Goal: Contribute content

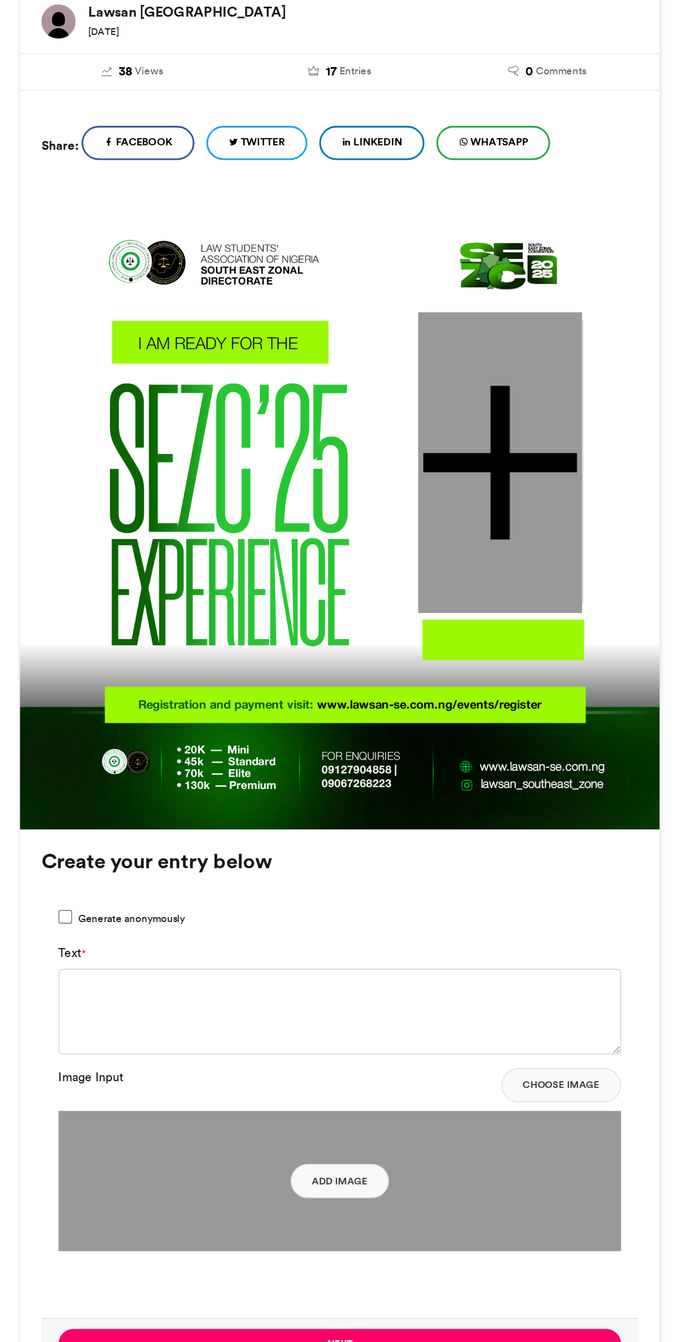
click at [433, 545] on div at bounding box center [444, 526] width 107 height 195
click at [431, 613] on div at bounding box center [444, 526] width 107 height 195
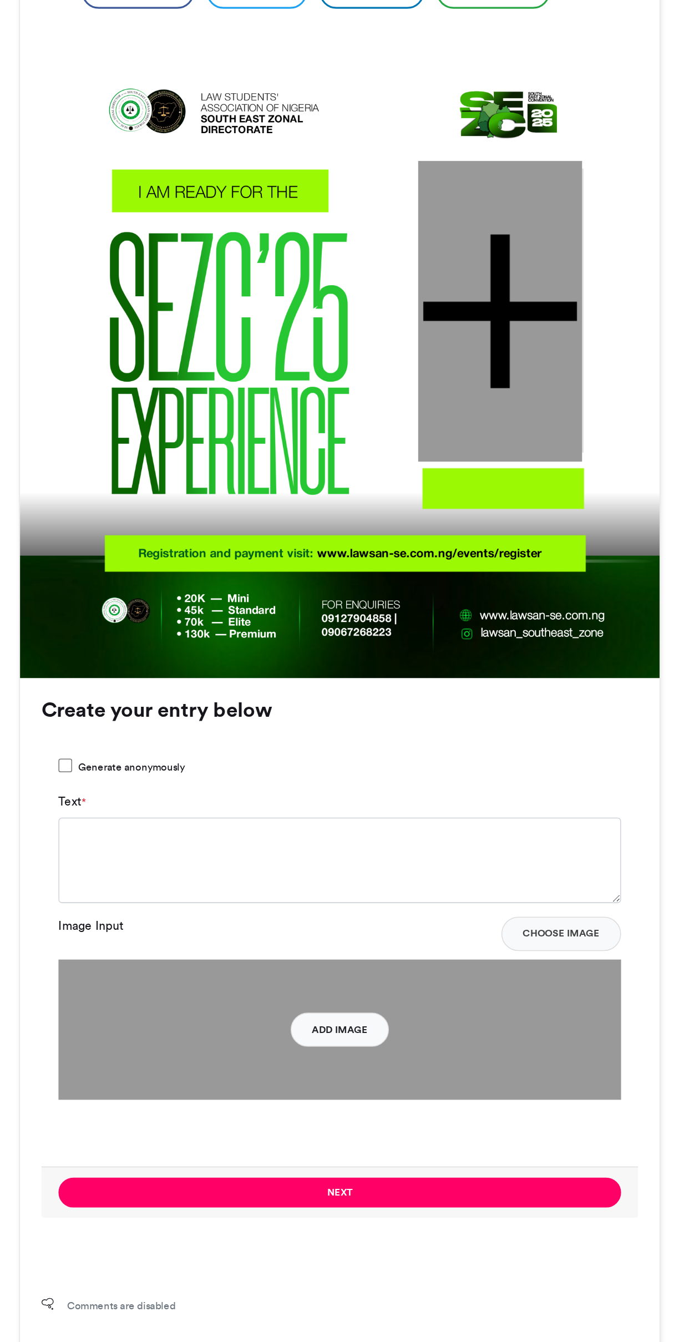
click at [347, 996] on button "Add Image" at bounding box center [340, 993] width 64 height 22
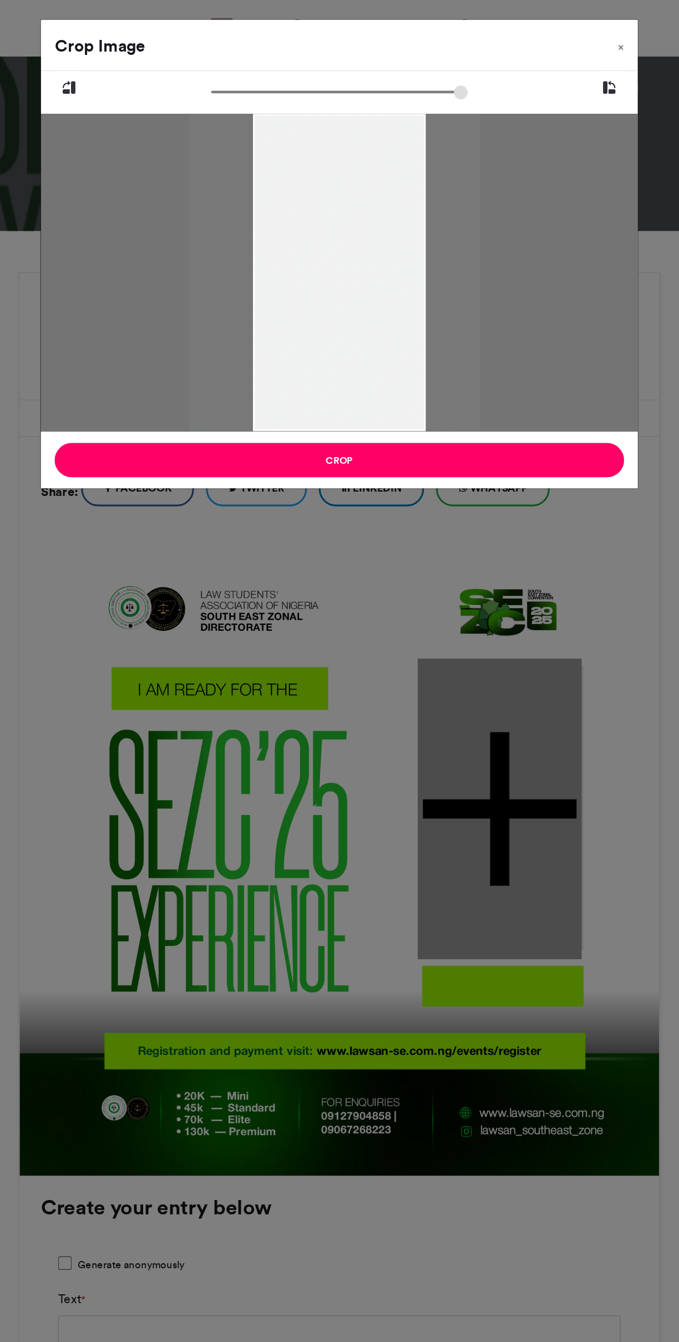
click at [502, 52] on button at bounding box center [515, 59] width 37 height 22
type input "******"
click at [513, 65] on icon at bounding box center [515, 59] width 10 height 14
click at [501, 65] on button at bounding box center [515, 59] width 37 height 22
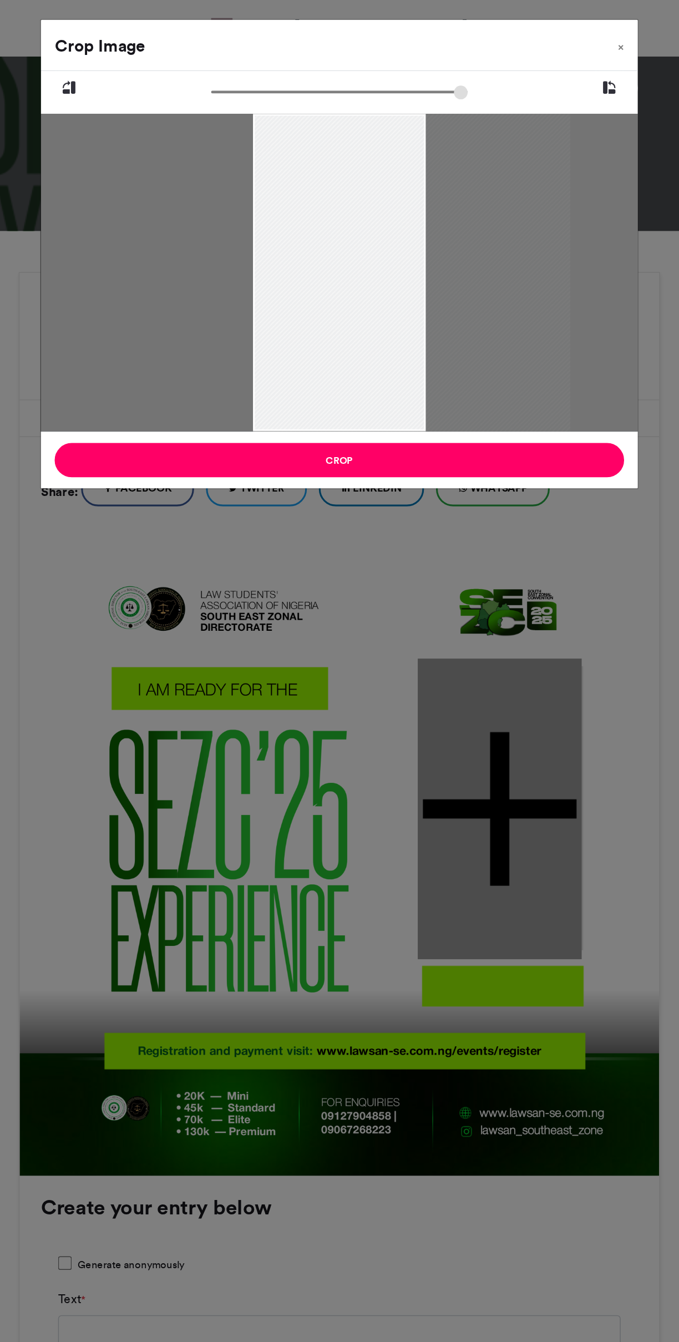
click at [502, 65] on button at bounding box center [515, 59] width 37 height 22
click at [489, 80] on div at bounding box center [387, 178] width 206 height 225
click at [500, 64] on button at bounding box center [515, 59] width 37 height 22
click at [501, 64] on button at bounding box center [515, 59] width 37 height 22
click at [501, 65] on button at bounding box center [515, 59] width 37 height 22
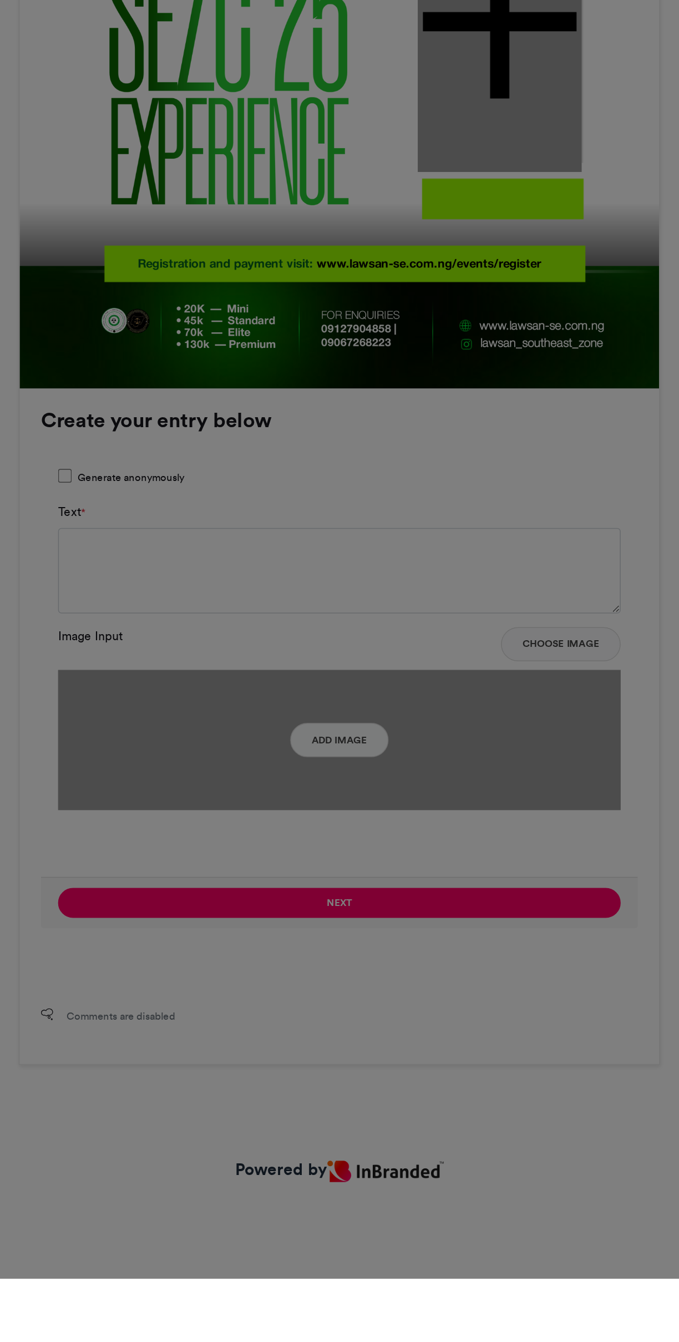
click at [391, 1066] on div "Crop Image × Crop" at bounding box center [339, 671] width 679 height 1342
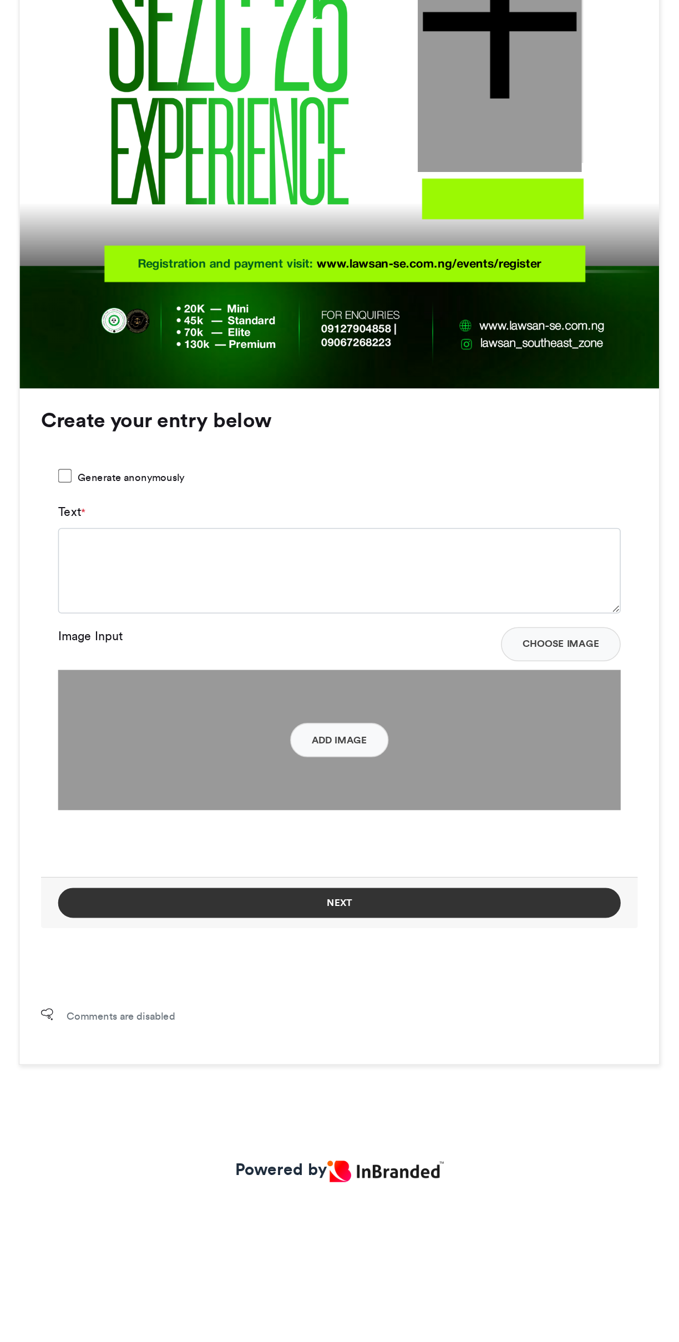
click at [391, 1099] on button "Next" at bounding box center [339, 1098] width 365 height 19
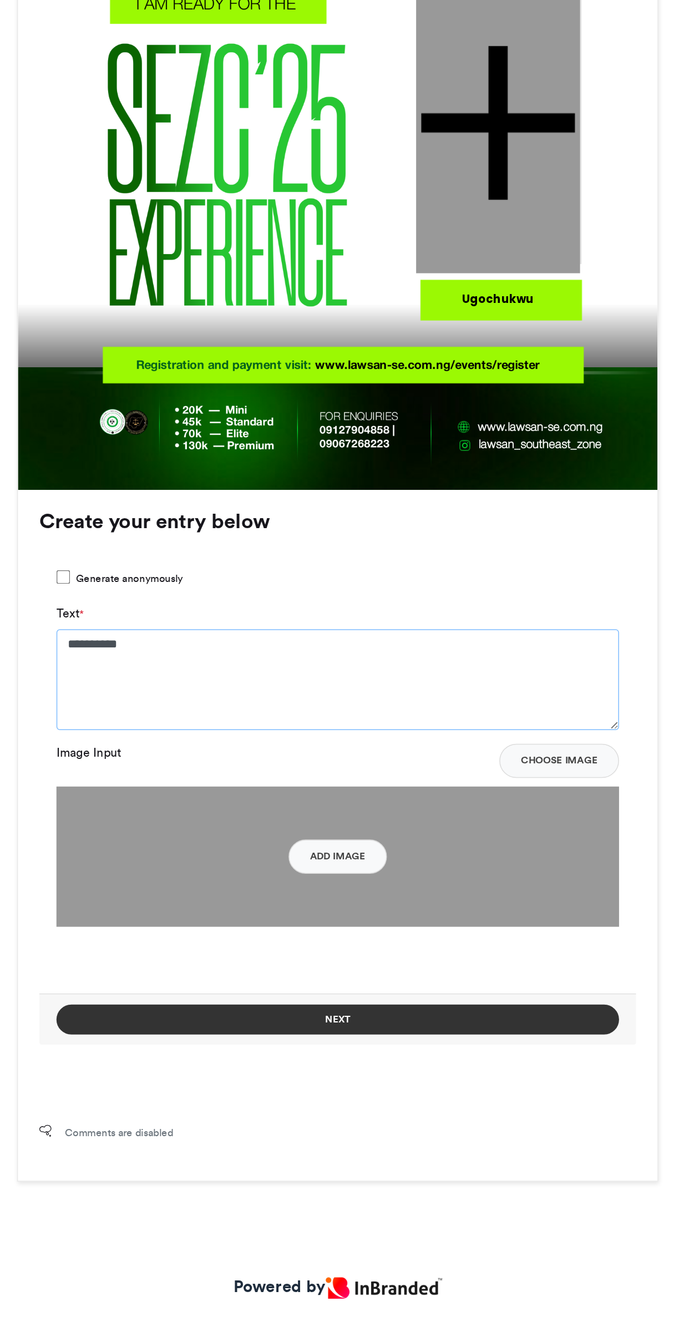
type textarea "*********"
click at [362, 1107] on button "Next" at bounding box center [339, 1108] width 365 height 19
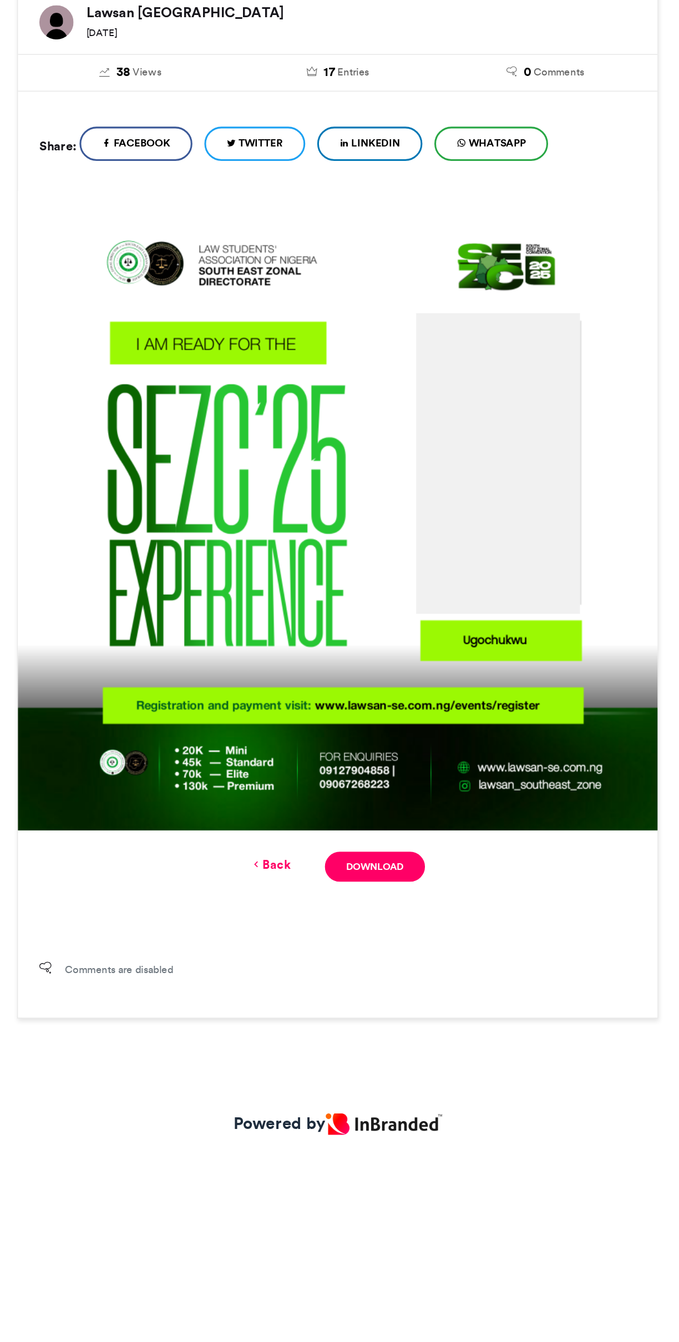
click at [458, 568] on img at bounding box center [339, 557] width 415 height 415
click at [434, 550] on img at bounding box center [339, 557] width 415 height 415
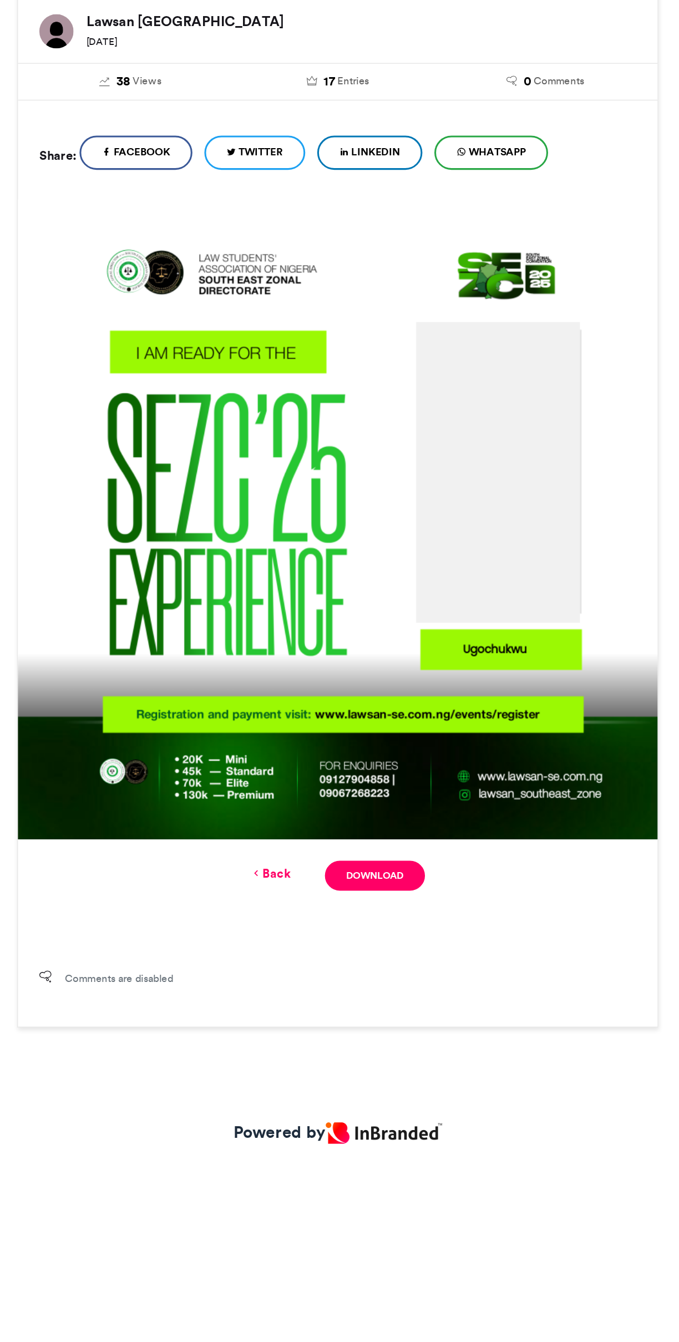
click at [305, 787] on link "Back" at bounding box center [296, 787] width 26 height 12
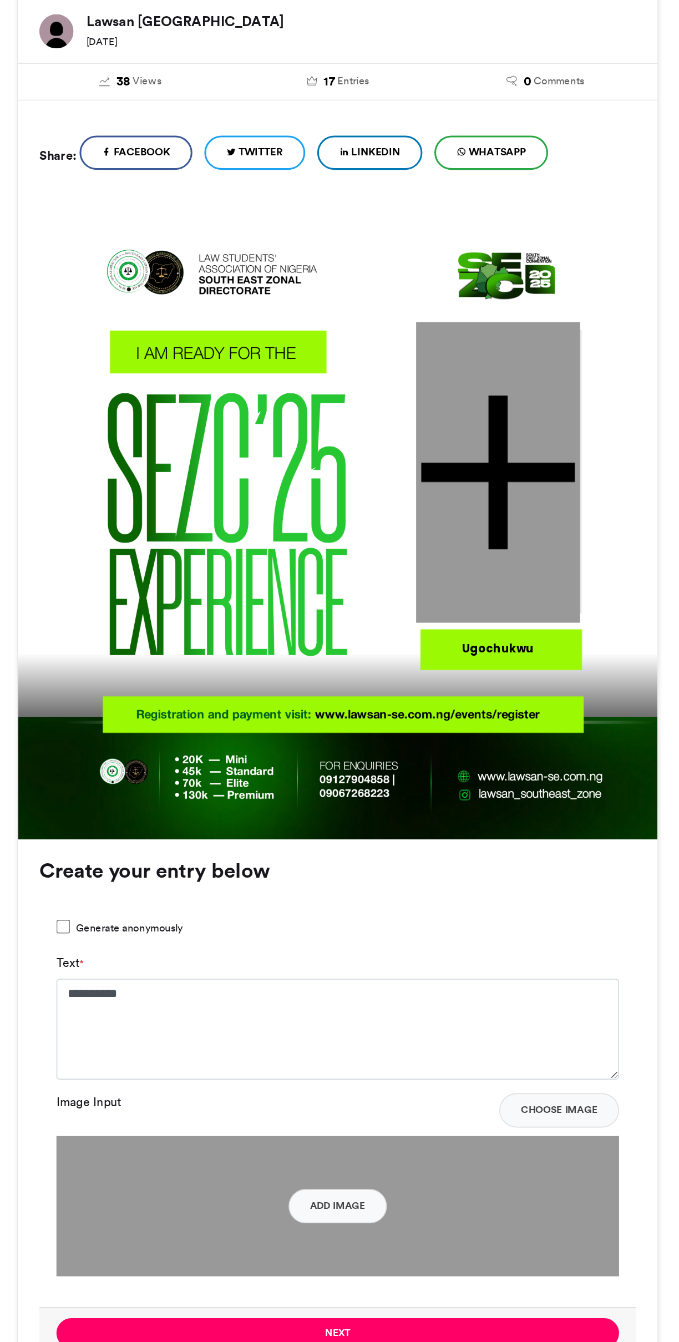
click at [439, 551] on div at bounding box center [444, 526] width 107 height 195
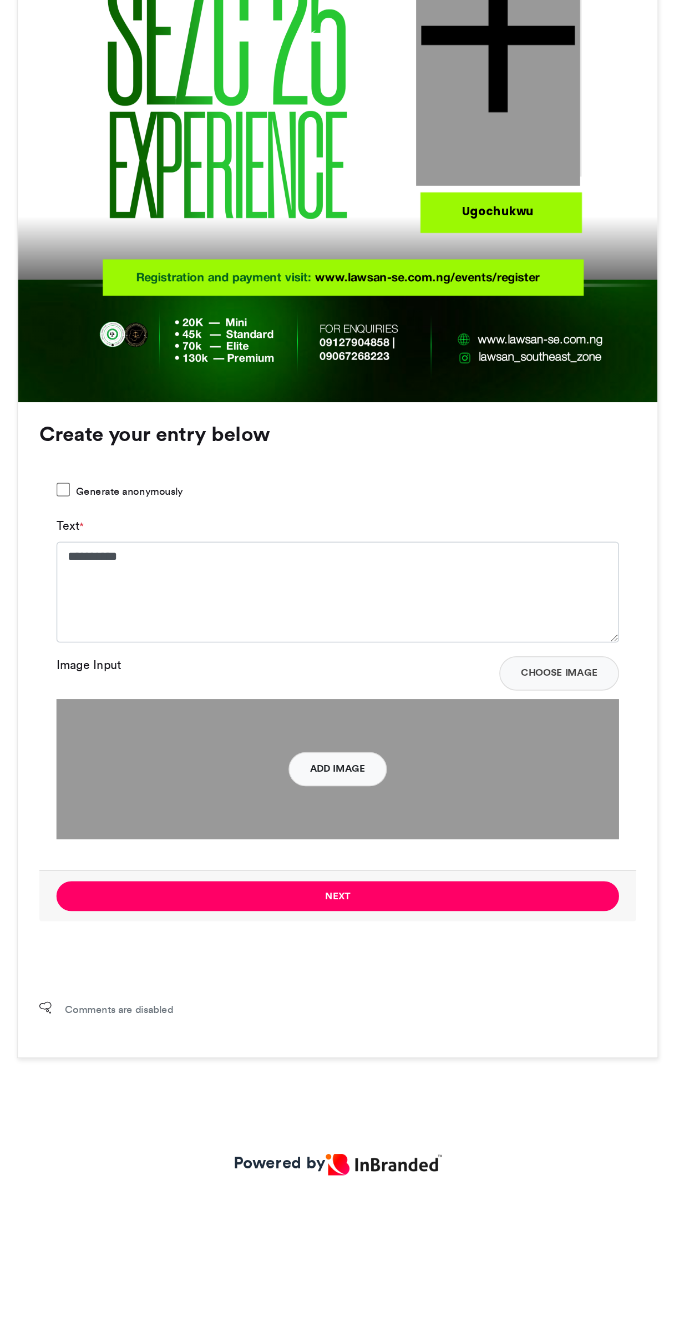
click at [357, 1011] on button "Add Image" at bounding box center [340, 1003] width 64 height 22
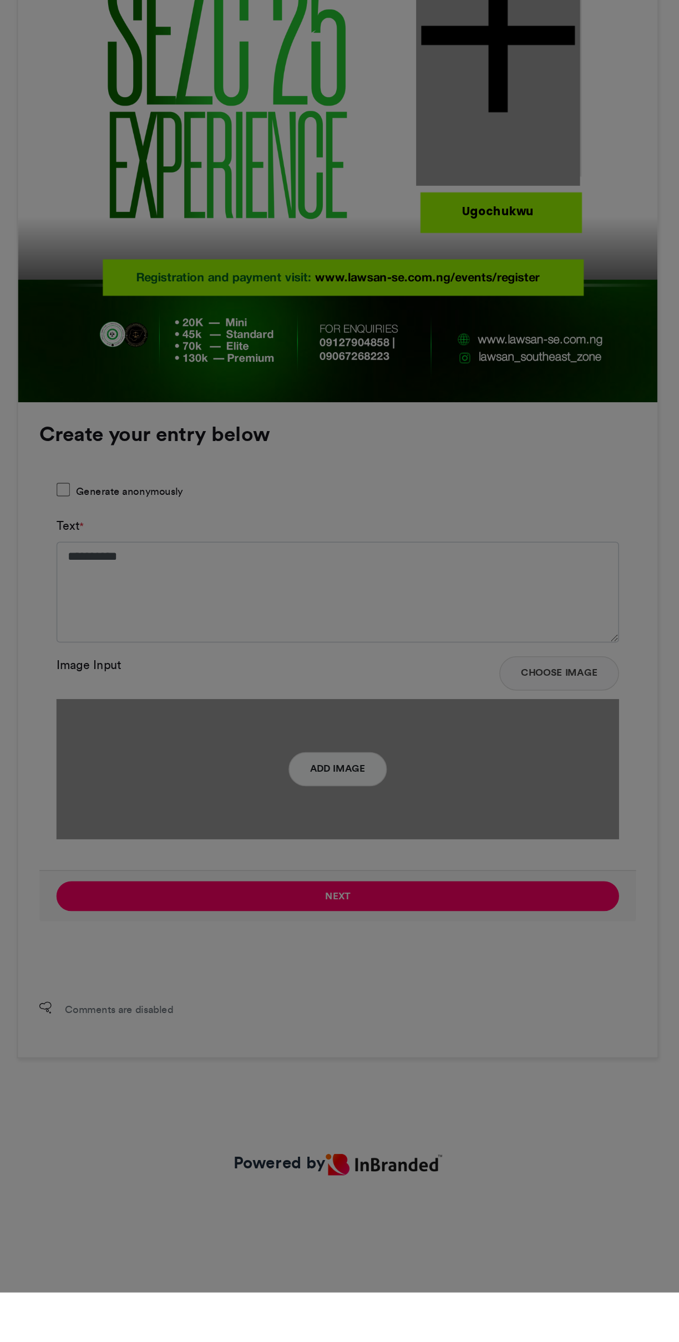
type input "******"
